Goal: Navigation & Orientation: Find specific page/section

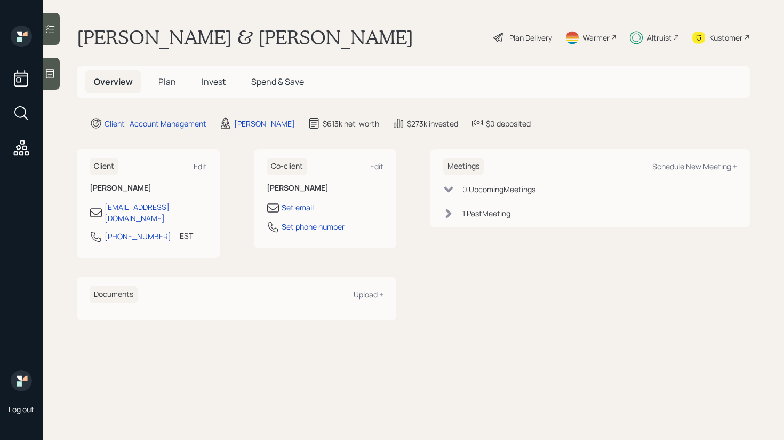
click at [49, 28] on icon at bounding box center [50, 28] width 9 height 7
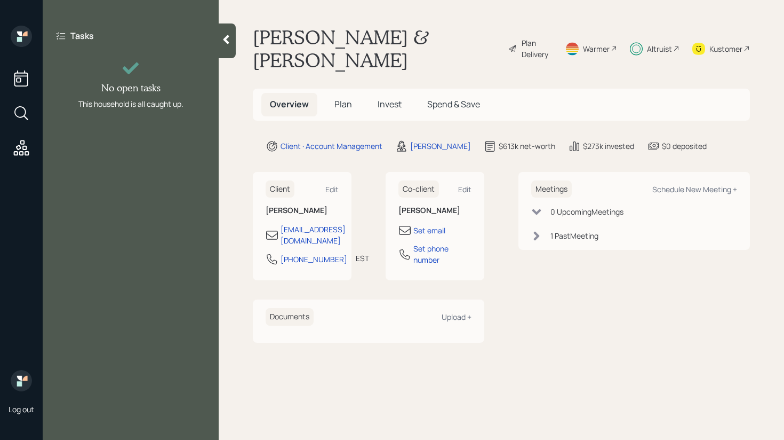
click at [219, 45] on div at bounding box center [227, 40] width 17 height 35
